Goal: Task Accomplishment & Management: Complete application form

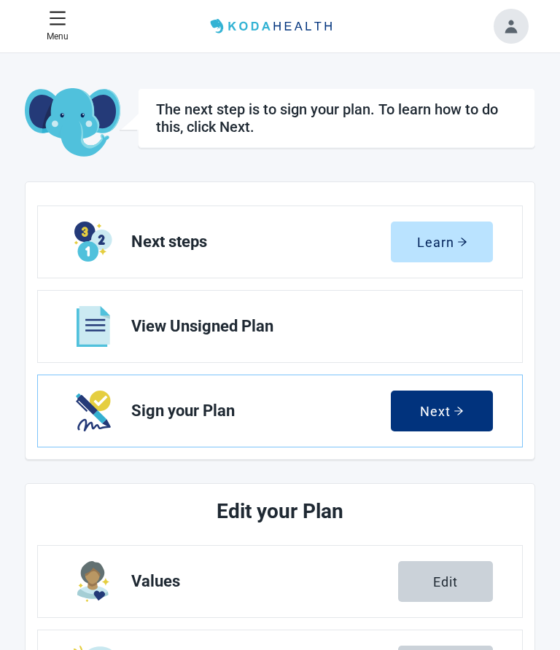
scroll to position [1, 0]
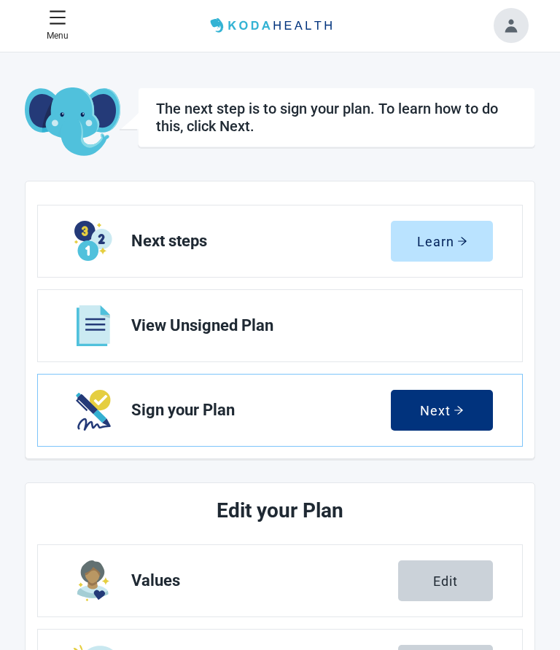
click at [440, 249] on button "Learn" at bounding box center [442, 241] width 102 height 41
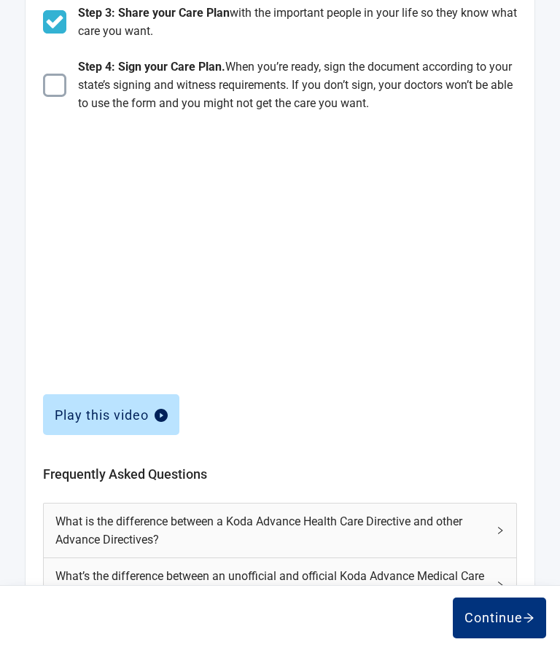
scroll to position [386, 0]
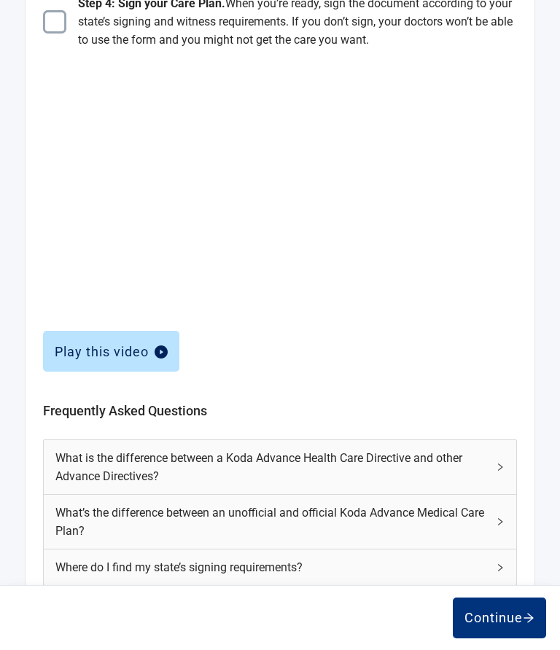
click at [501, 621] on div "Continue" at bounding box center [499, 618] width 70 height 15
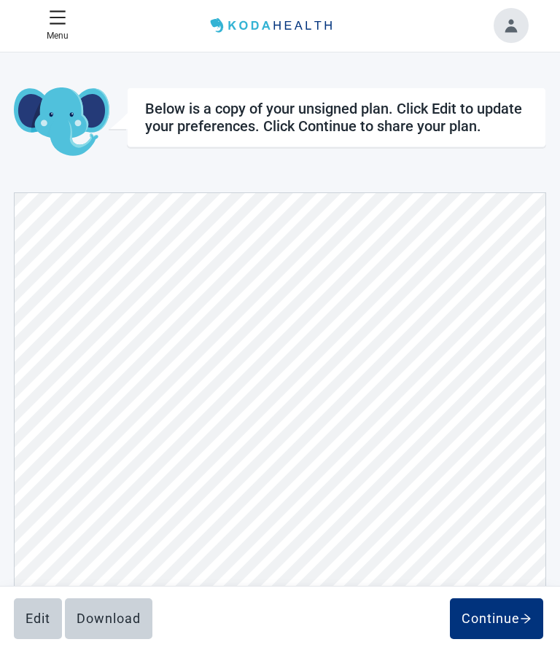
scroll to position [6032, 0]
click at [31, 617] on div "Edit" at bounding box center [38, 618] width 25 height 15
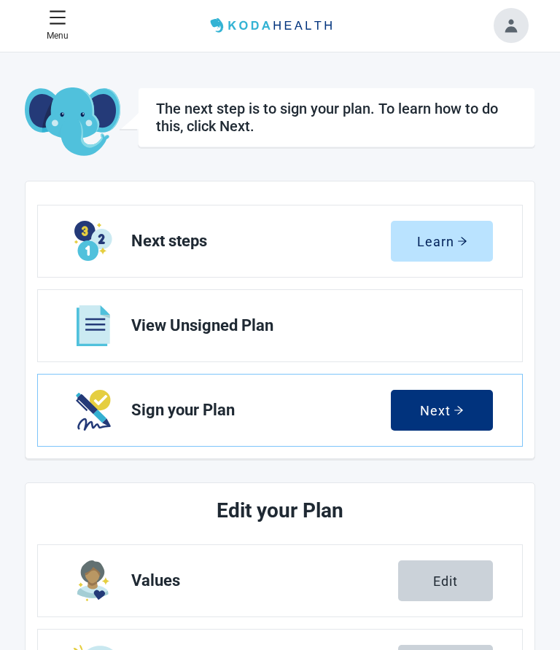
click at [275, 330] on span "View Unsigned Plan" at bounding box center [306, 325] width 350 height 17
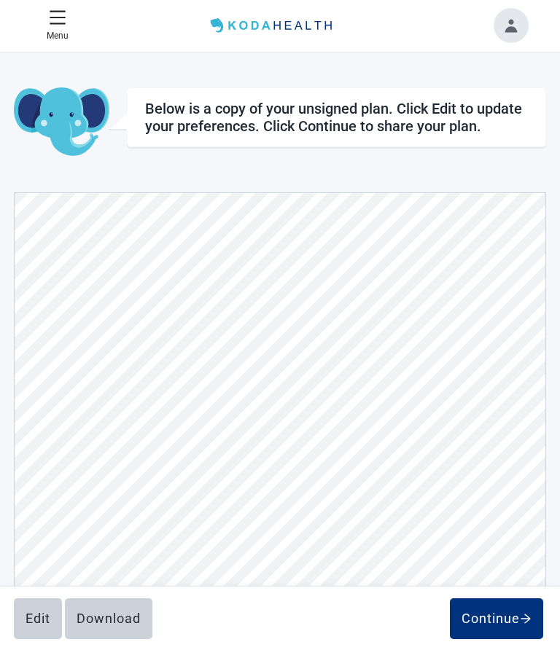
scroll to position [6035, 0]
click at [42, 619] on div "Edit" at bounding box center [38, 618] width 25 height 15
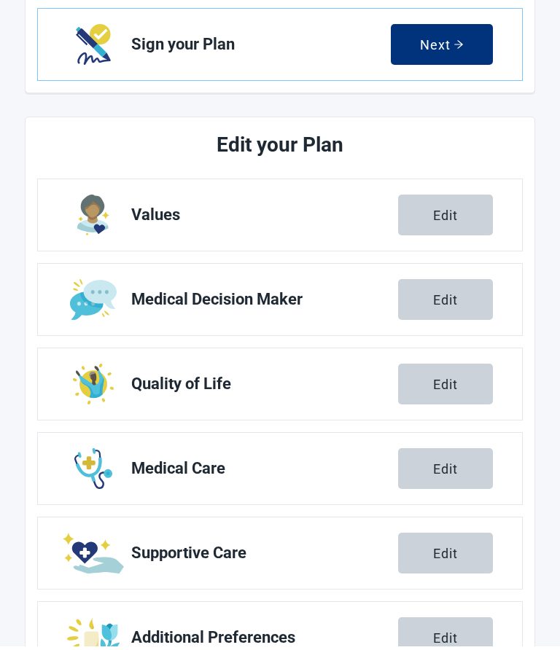
scroll to position [363, 0]
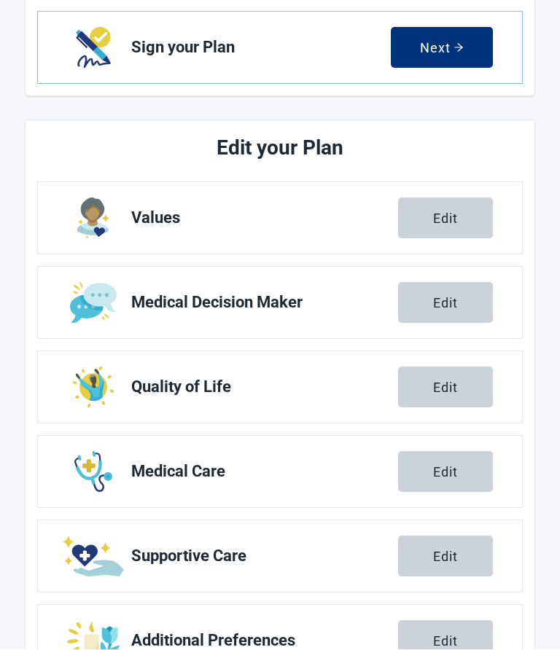
click at [441, 309] on div "Edit" at bounding box center [445, 303] width 25 height 15
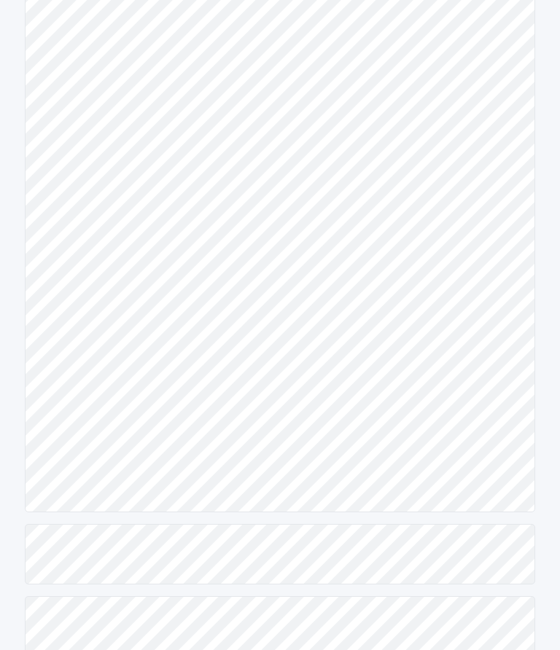
scroll to position [404, 0]
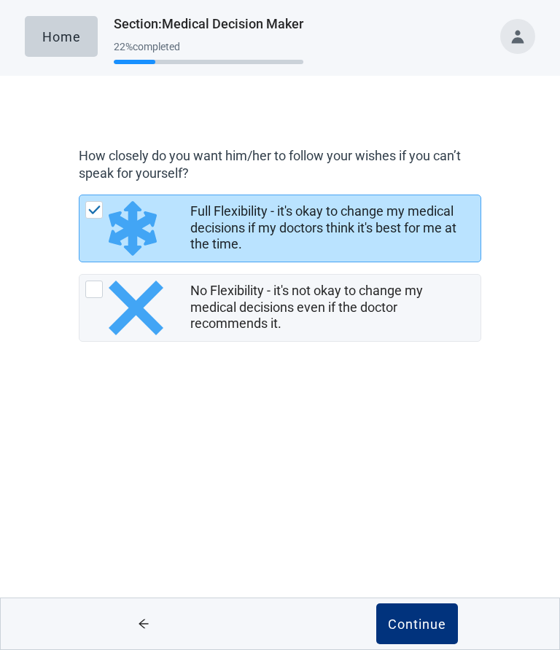
click at [414, 627] on div "Continue" at bounding box center [417, 624] width 58 height 15
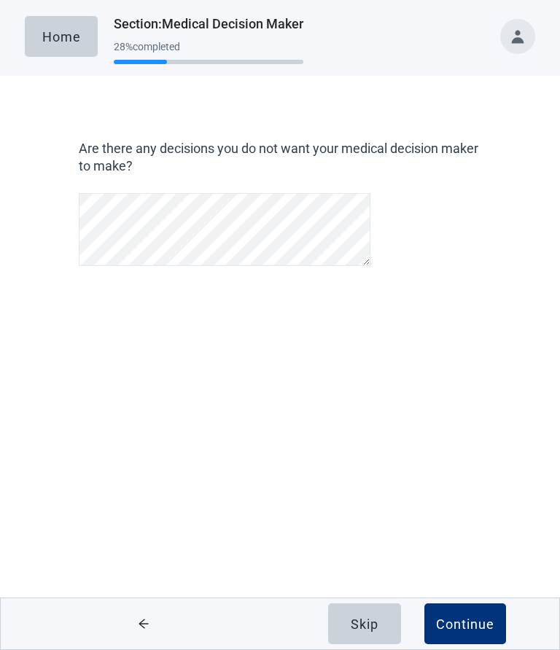
click at [466, 627] on div "Continue" at bounding box center [465, 624] width 58 height 15
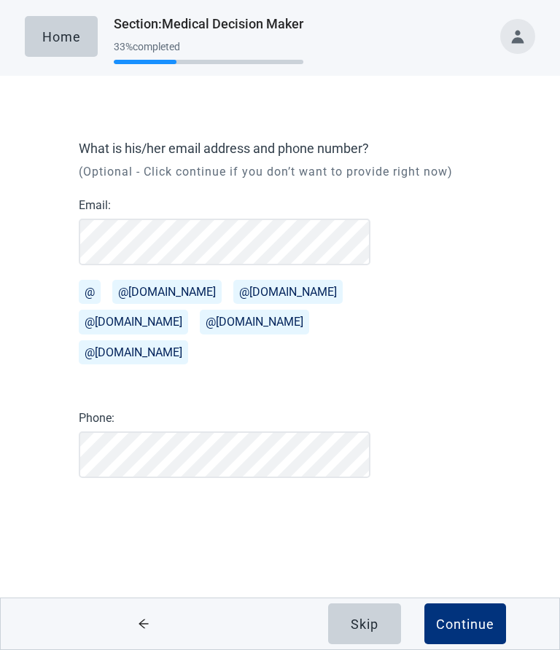
click at [460, 625] on div "Continue" at bounding box center [465, 624] width 58 height 15
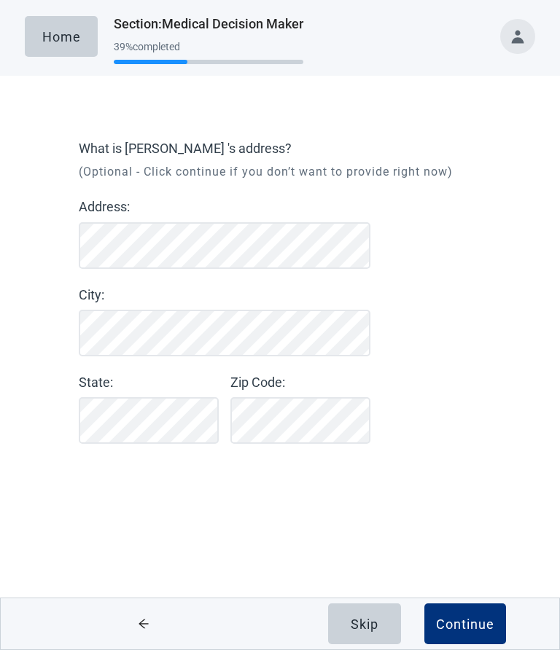
click at [465, 627] on div "Continue" at bounding box center [465, 624] width 58 height 15
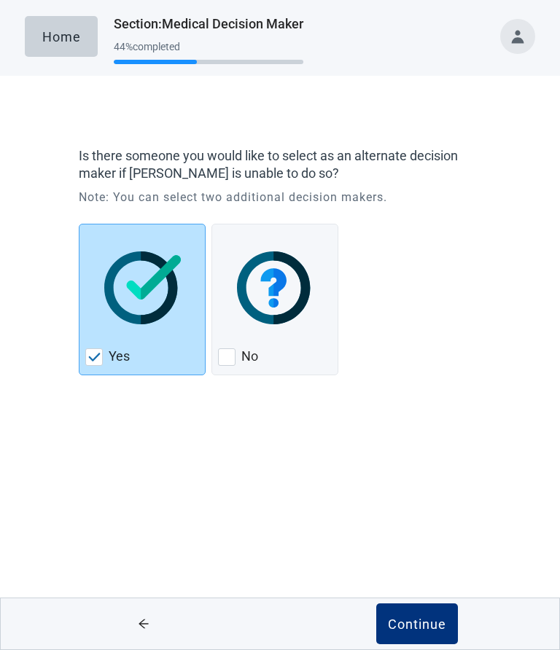
click at [419, 628] on div "Continue" at bounding box center [417, 624] width 58 height 15
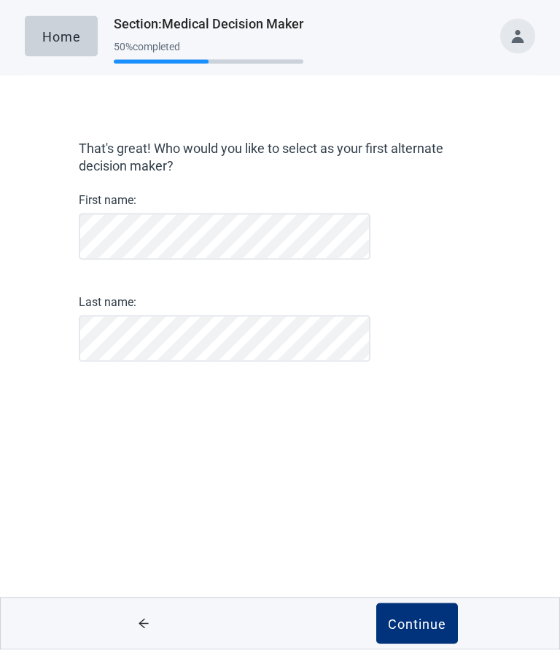
click at [502, 314] on div "That's great! Who would you like to select as your first alternate decision mak…" at bounding box center [280, 275] width 504 height 340
click at [410, 624] on div "Continue" at bounding box center [417, 624] width 58 height 15
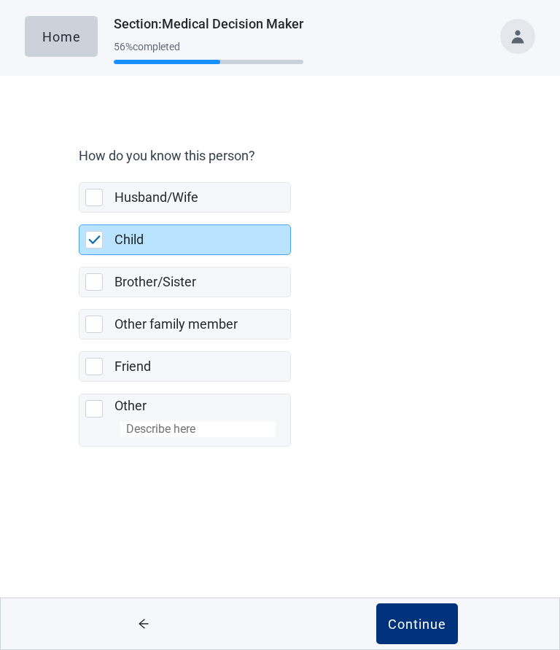
click at [410, 625] on div "Continue" at bounding box center [417, 624] width 58 height 15
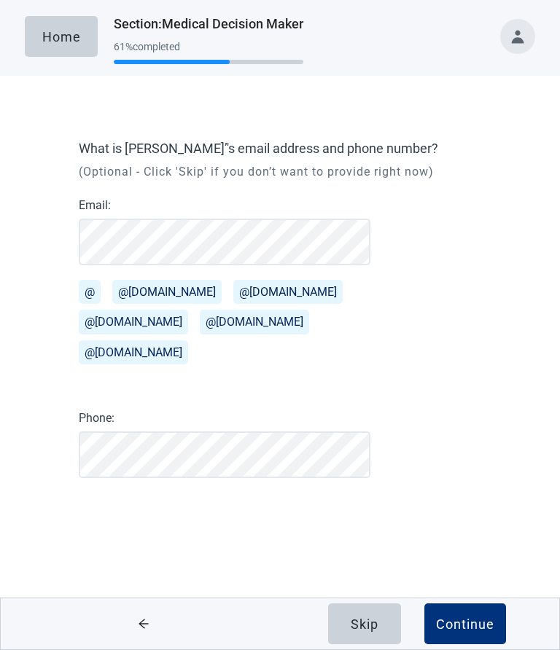
click at [459, 624] on div "Continue" at bounding box center [465, 624] width 58 height 15
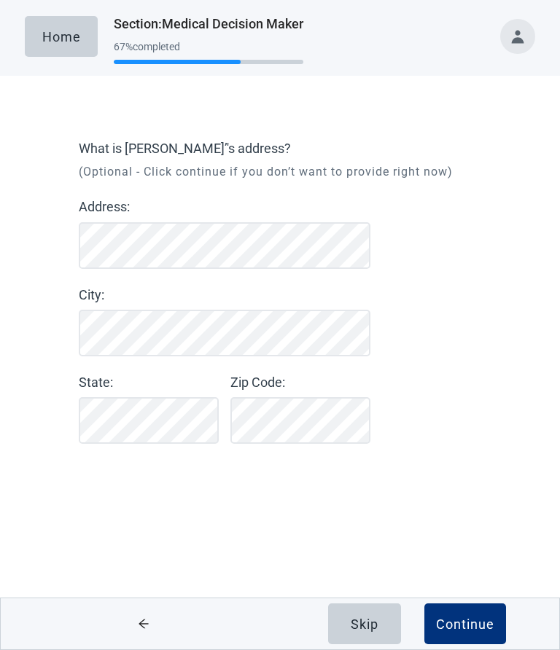
click at [463, 627] on div "Continue" at bounding box center [465, 624] width 58 height 15
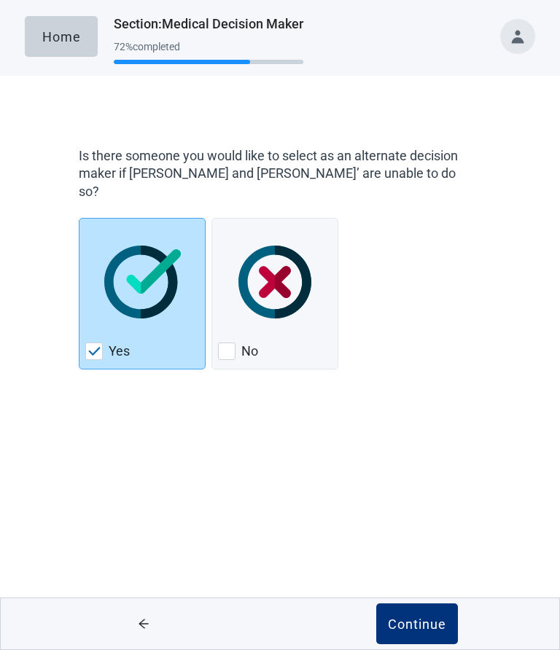
click at [412, 621] on div "Continue" at bounding box center [417, 624] width 58 height 15
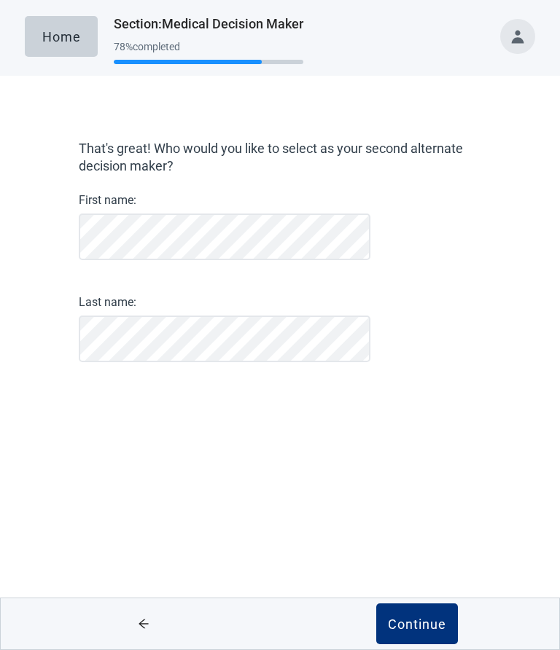
click at [412, 625] on div "Continue" at bounding box center [417, 624] width 58 height 15
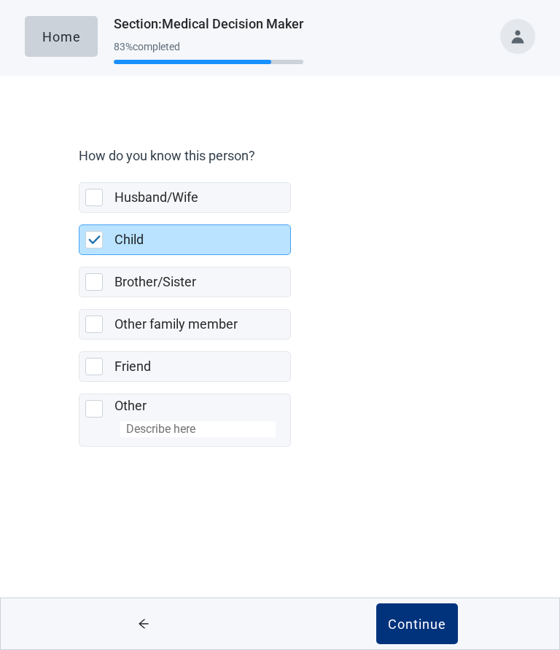
click at [405, 627] on div "Continue" at bounding box center [417, 624] width 58 height 15
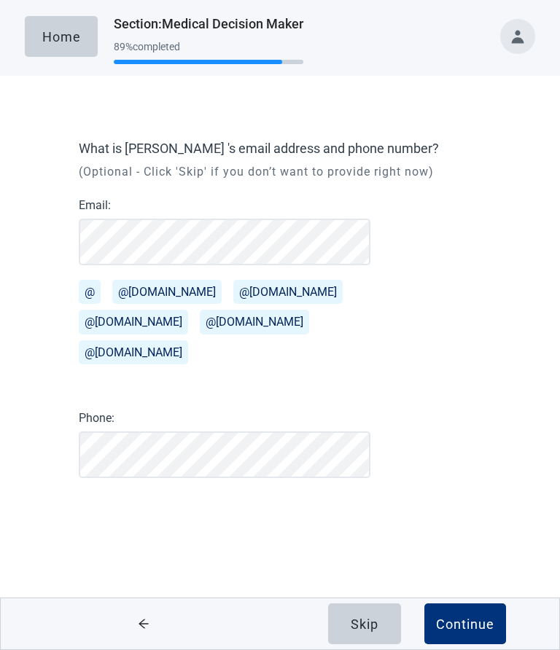
click at [466, 623] on div "Continue" at bounding box center [465, 624] width 58 height 15
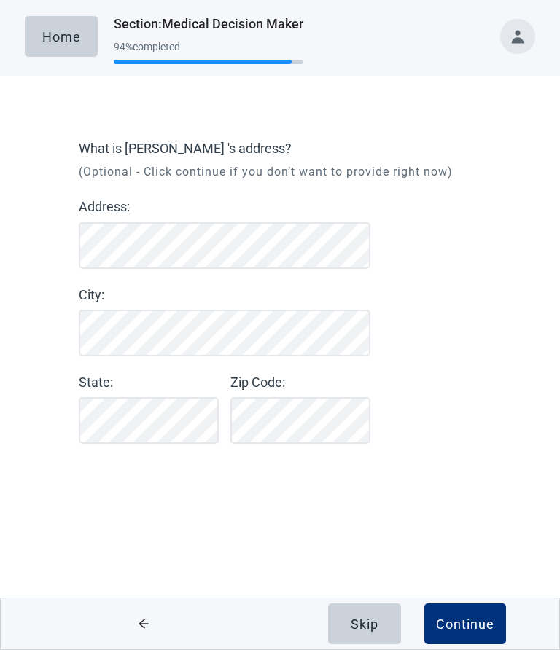
click at [454, 622] on div "Continue" at bounding box center [465, 624] width 58 height 15
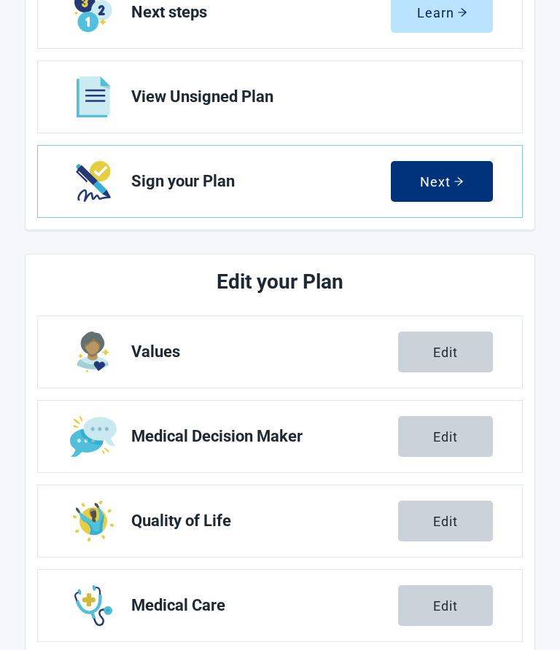
scroll to position [230, 0]
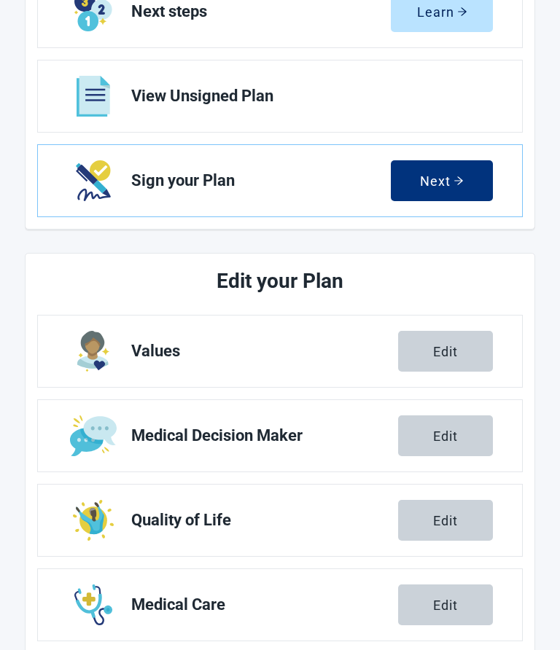
click at [437, 351] on div "Edit" at bounding box center [445, 351] width 25 height 15
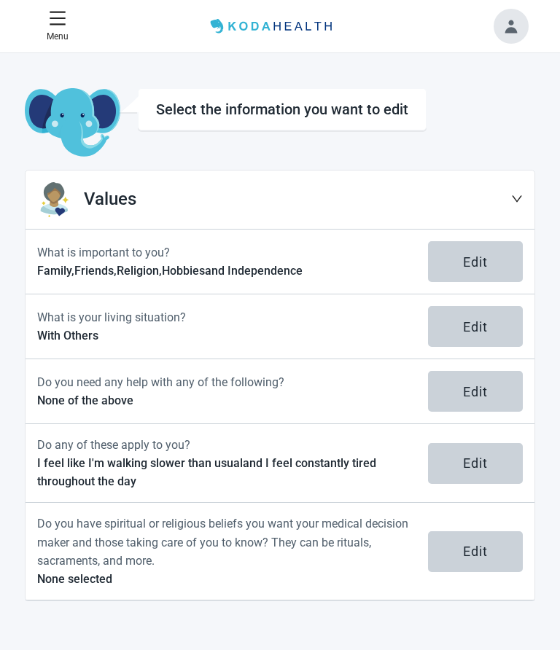
click at [480, 264] on div "Edit" at bounding box center [475, 261] width 25 height 15
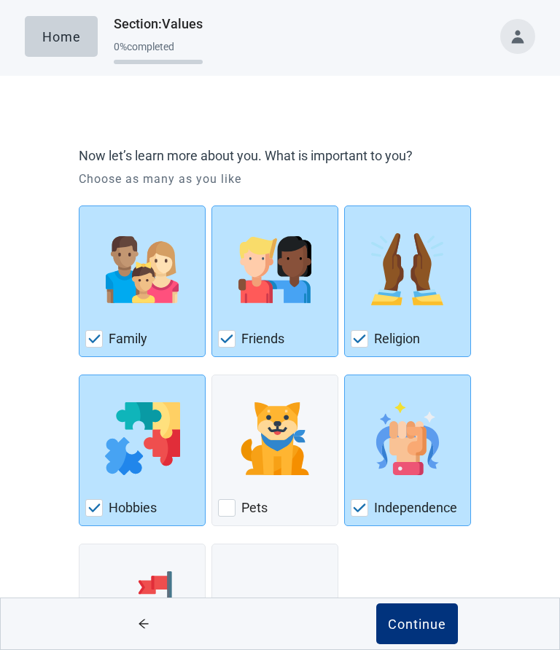
click at [407, 631] on div "Continue" at bounding box center [417, 624] width 58 height 15
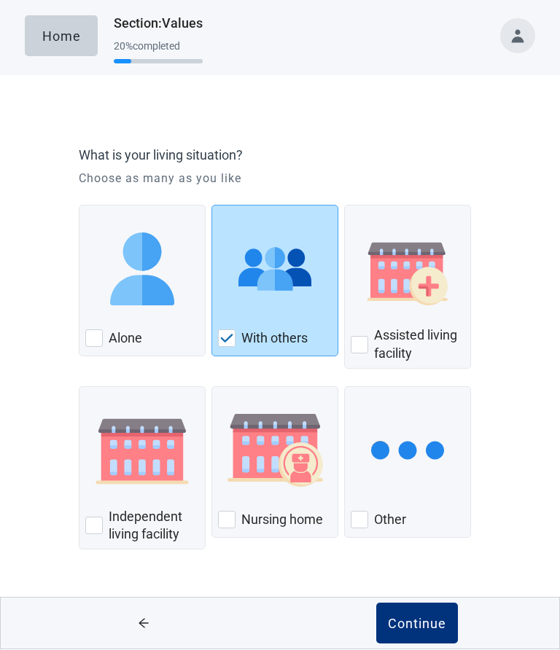
click at [410, 622] on div "Continue" at bounding box center [417, 624] width 58 height 15
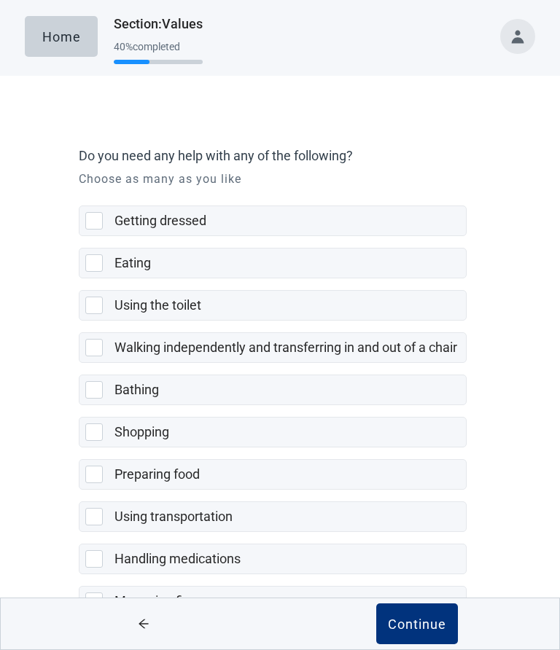
click at [413, 631] on div "Continue" at bounding box center [417, 624] width 58 height 15
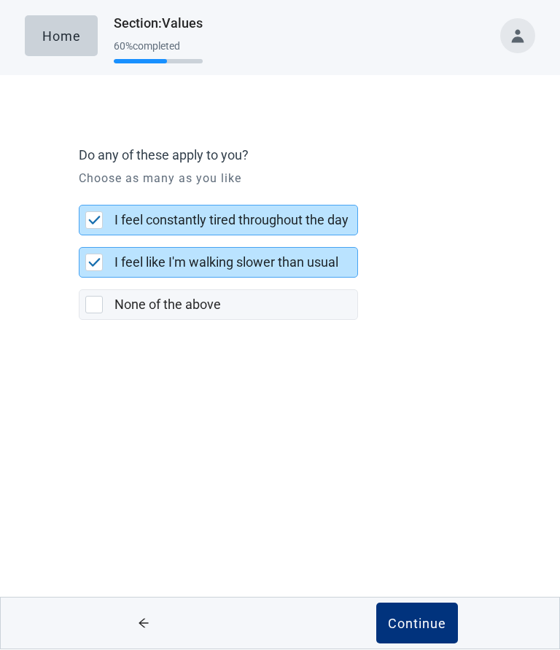
click at [401, 626] on div "Continue" at bounding box center [417, 624] width 58 height 15
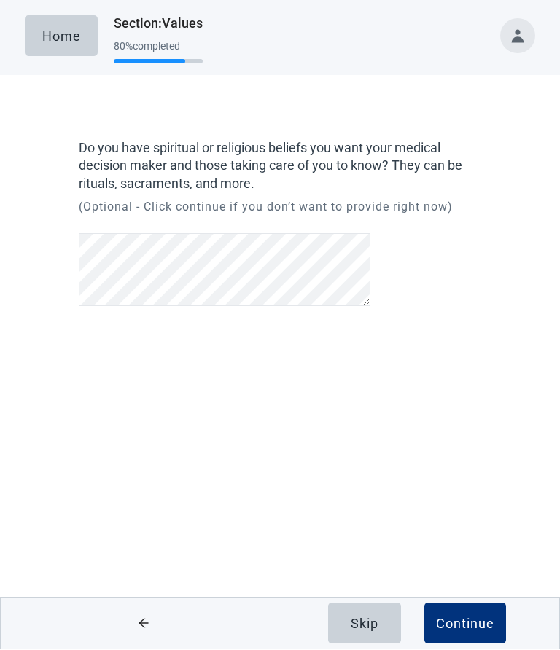
click at [458, 623] on div "Continue" at bounding box center [465, 624] width 58 height 15
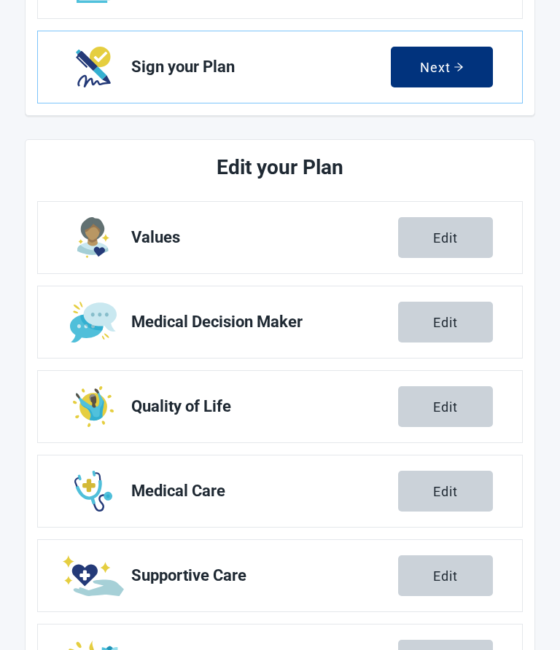
scroll to position [363, 0]
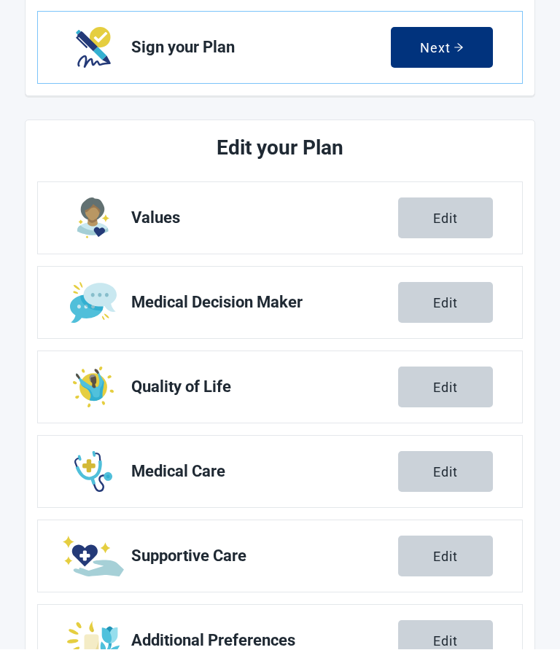
click at [442, 644] on div "Edit" at bounding box center [445, 641] width 25 height 15
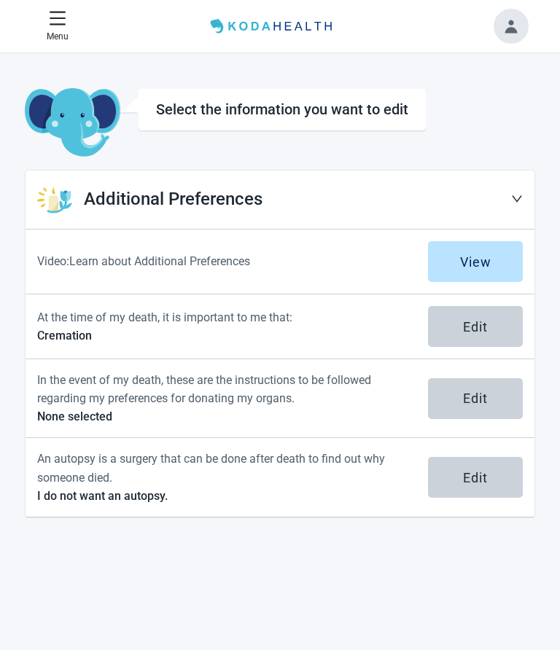
click at [518, 197] on icon "down" at bounding box center [517, 199] width 12 height 12
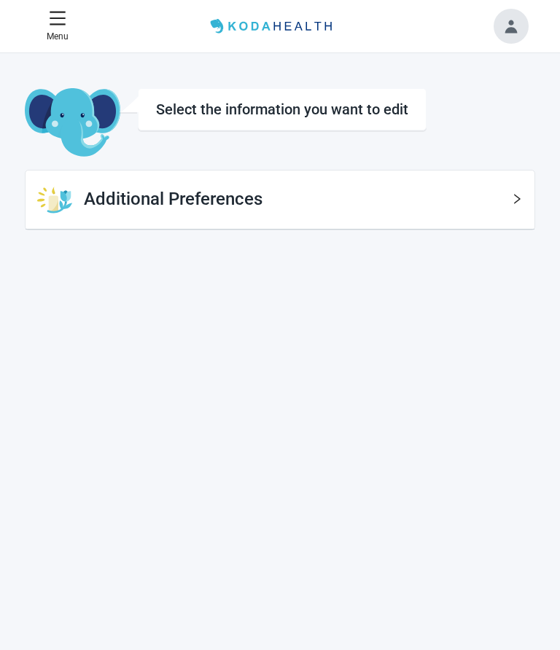
click at [58, 27] on span "menu" at bounding box center [57, 17] width 17 height 17
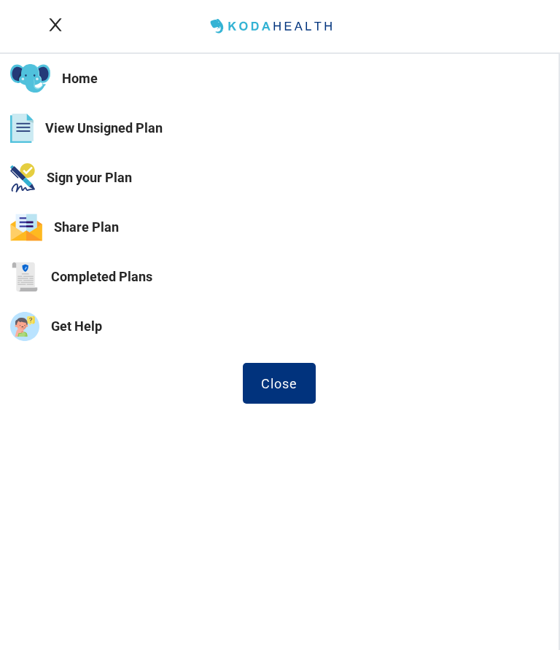
click at [82, 327] on button "Get Help" at bounding box center [279, 327] width 558 height 50
click at [117, 132] on button "View Unsigned Plan" at bounding box center [279, 128] width 558 height 50
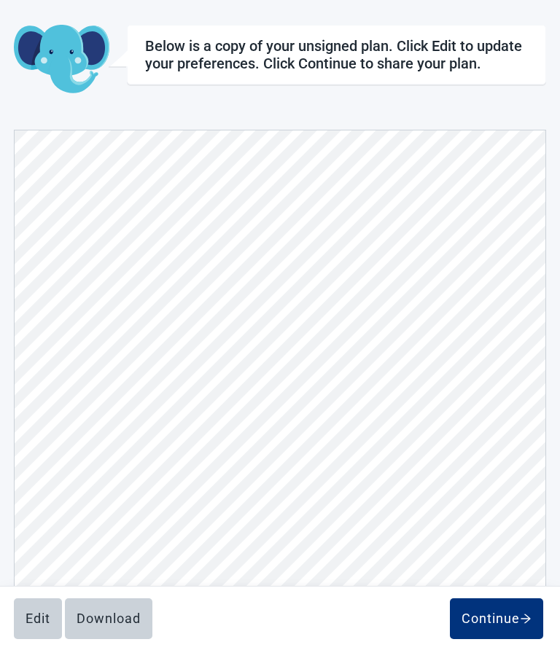
scroll to position [6084, 0]
click at [36, 611] on div "Edit" at bounding box center [38, 618] width 25 height 15
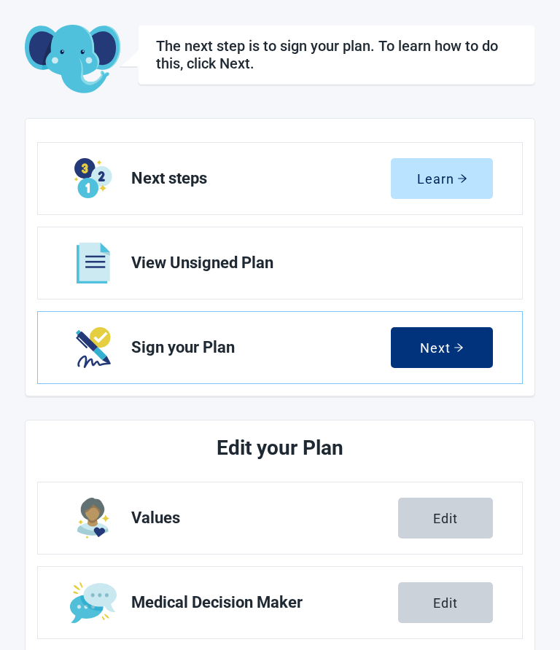
click at [431, 354] on div "Next" at bounding box center [442, 347] width 44 height 15
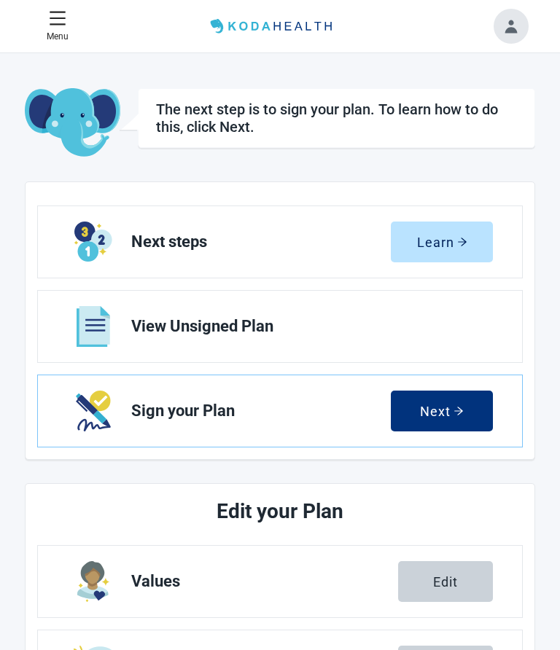
scroll to position [63, 0]
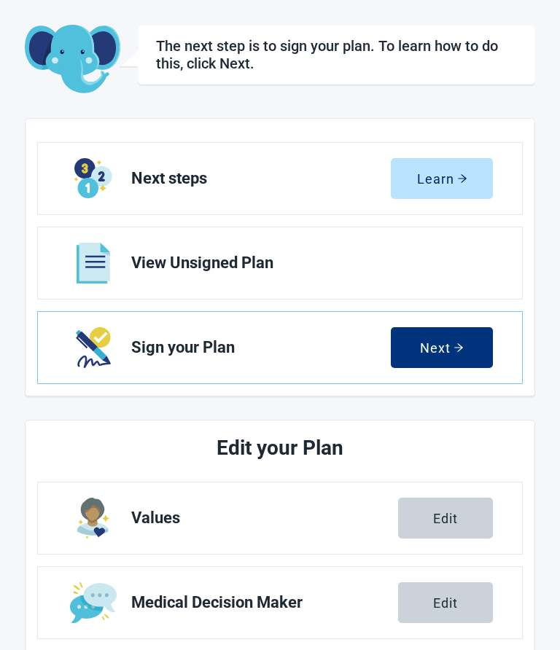
click at [445, 187] on button "Learn" at bounding box center [442, 178] width 102 height 41
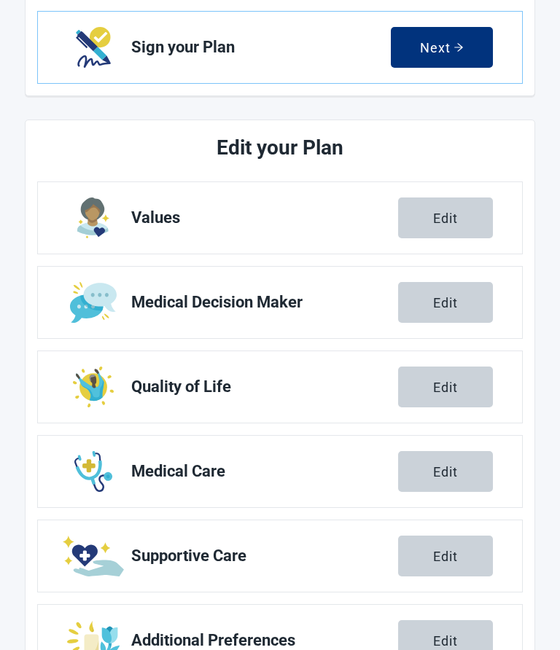
scroll to position [363, 0]
click at [439, 638] on div "Edit" at bounding box center [445, 641] width 25 height 15
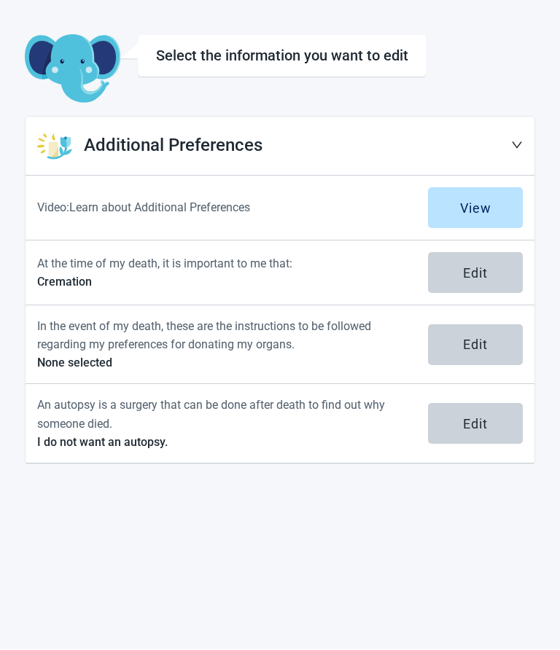
scroll to position [53, 0]
